Goal: Find specific page/section: Find specific page/section

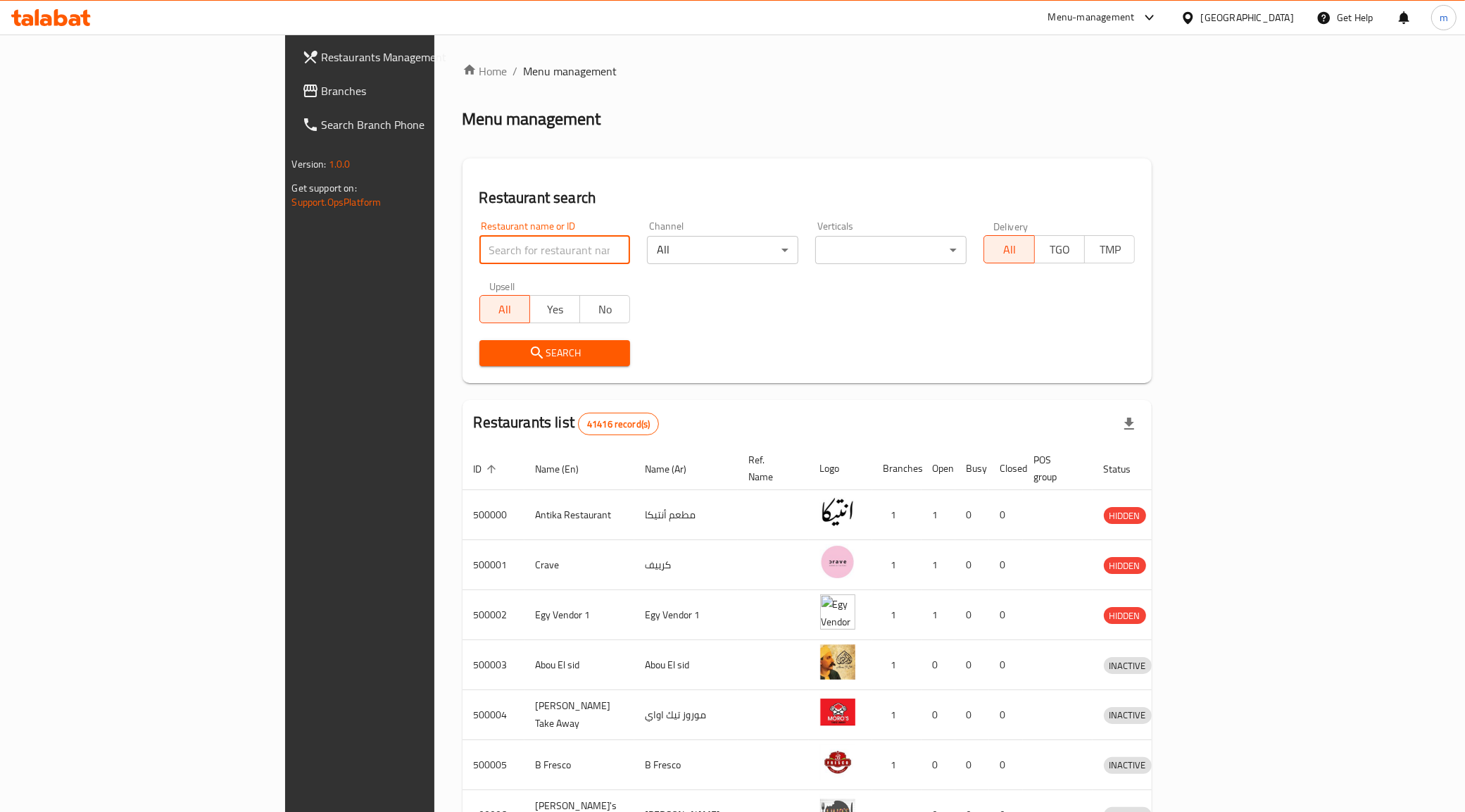
click at [480, 251] on input "search" at bounding box center [555, 250] width 151 height 28
click at [489, 205] on h2 "Restaurant search" at bounding box center [807, 197] width 657 height 21
click at [1289, 16] on div "Egypt" at bounding box center [1247, 18] width 93 height 16
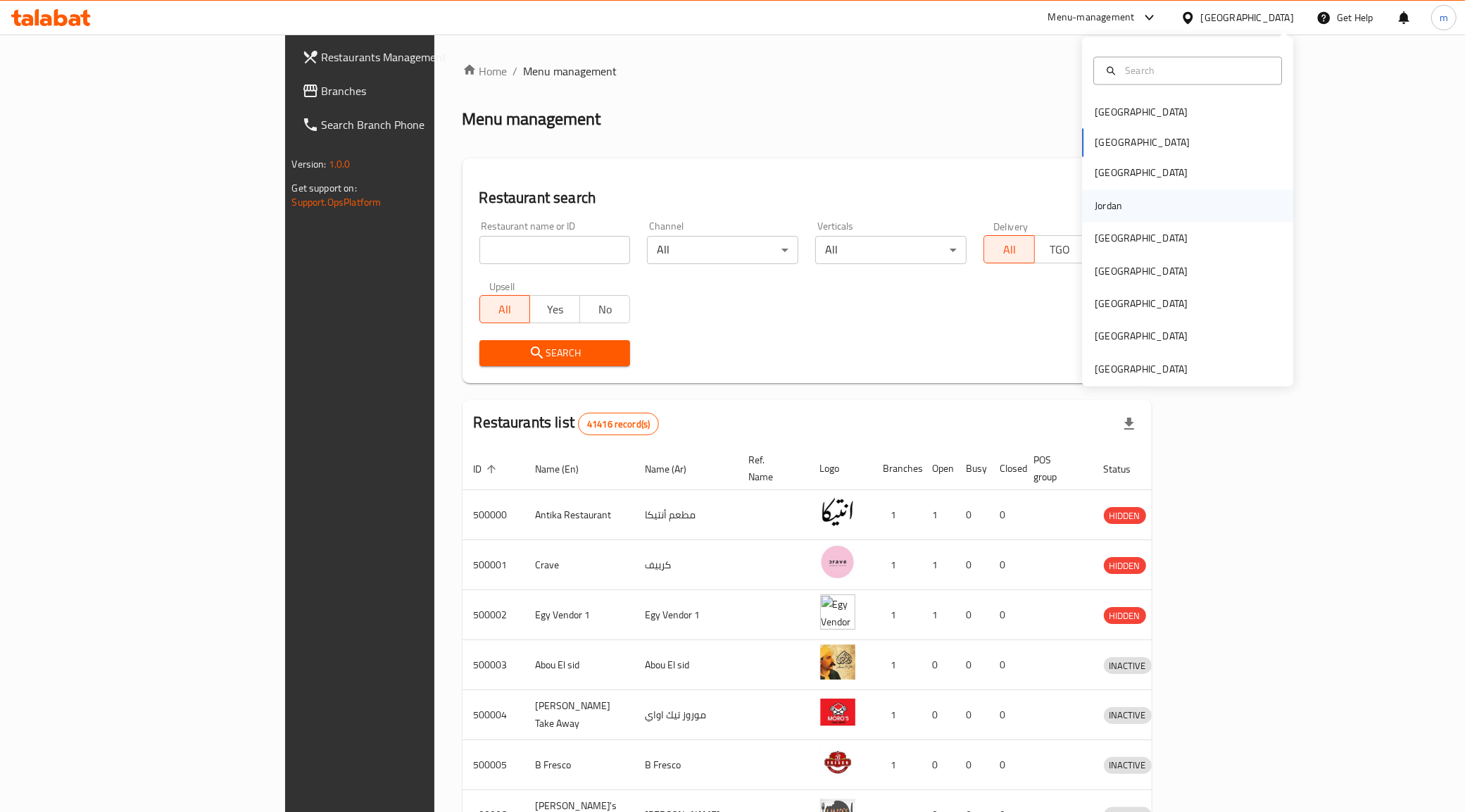
click at [1112, 202] on div "Jordan" at bounding box center [1108, 205] width 50 height 33
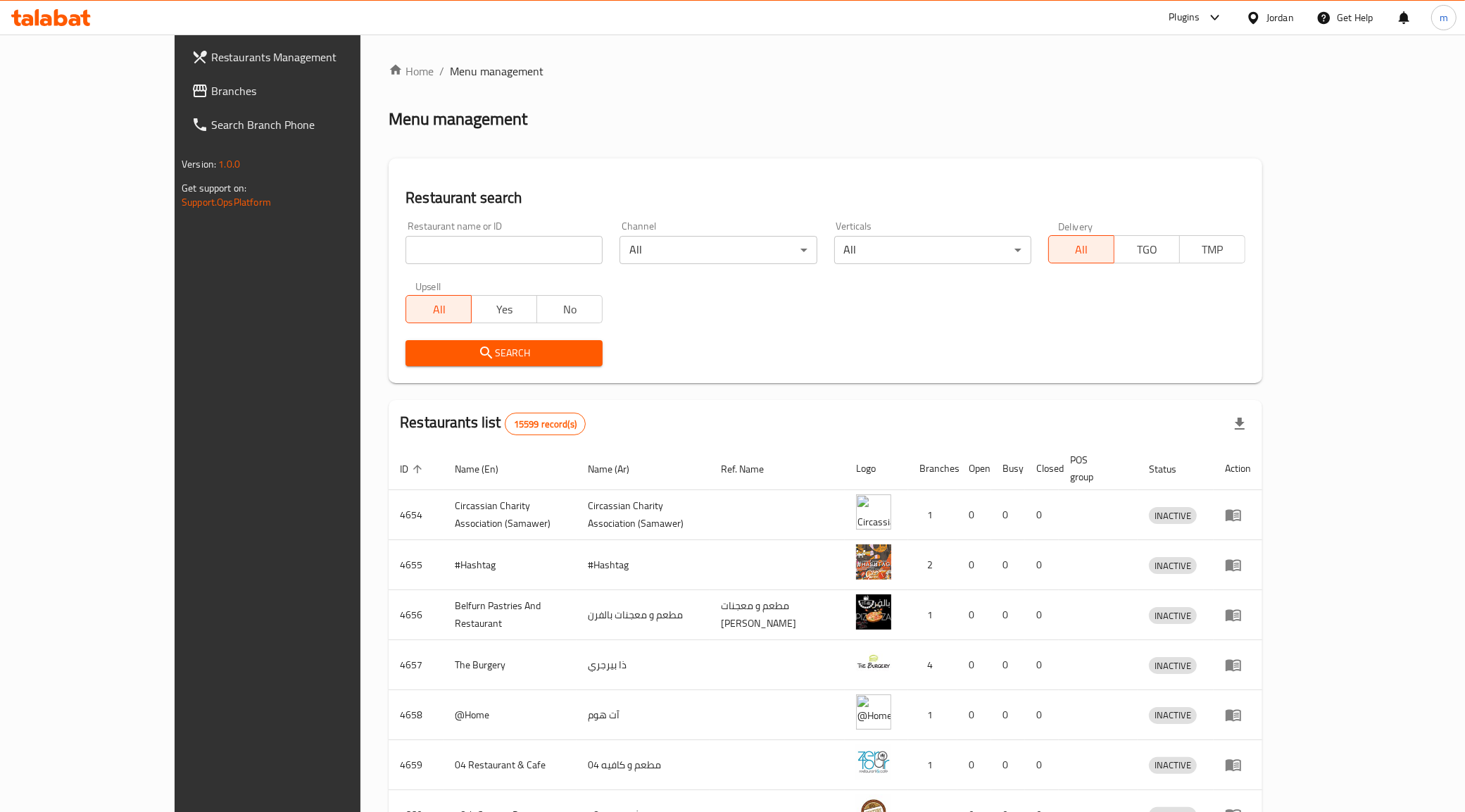
click at [441, 257] on input "search" at bounding box center [504, 250] width 197 height 28
paste input "780037"
type input "780037"
click at [211, 83] on span "Branches" at bounding box center [310, 91] width 197 height 17
